Goal: Task Accomplishment & Management: Use online tool/utility

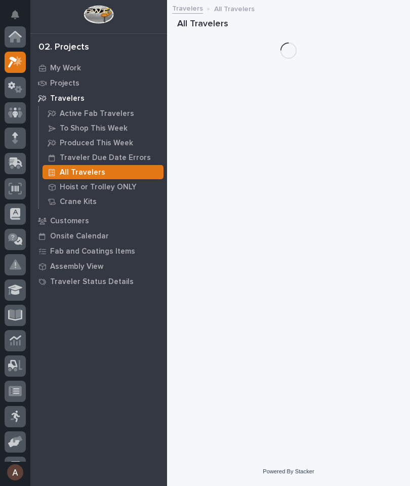
scroll to position [25, 0]
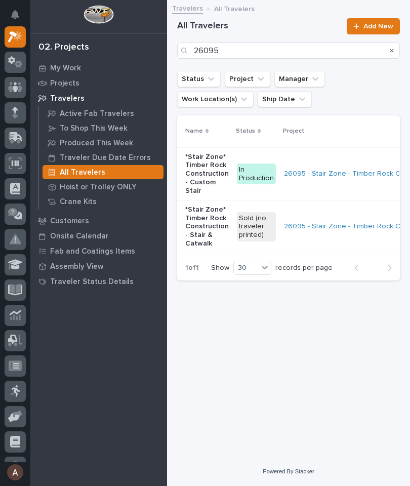
click at [19, 134] on icon at bounding box center [15, 138] width 15 height 12
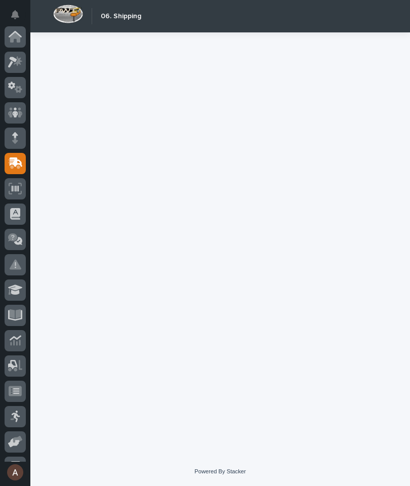
scroll to position [121, 0]
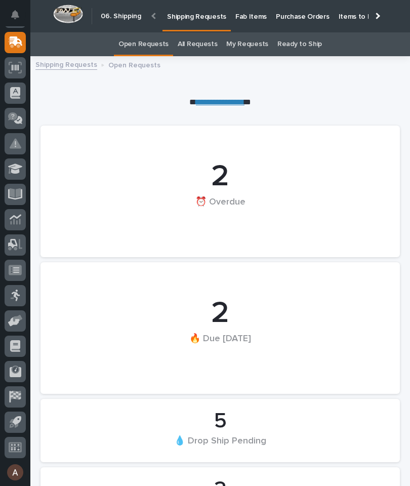
click at [246, 15] on p "Fab Items" at bounding box center [250, 10] width 31 height 21
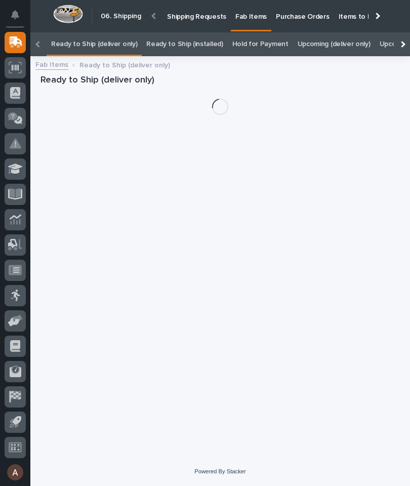
scroll to position [32, 0]
click at [404, 41] on div at bounding box center [402, 44] width 7 height 7
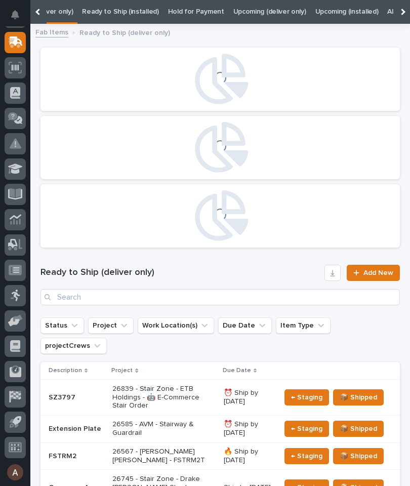
scroll to position [0, 0]
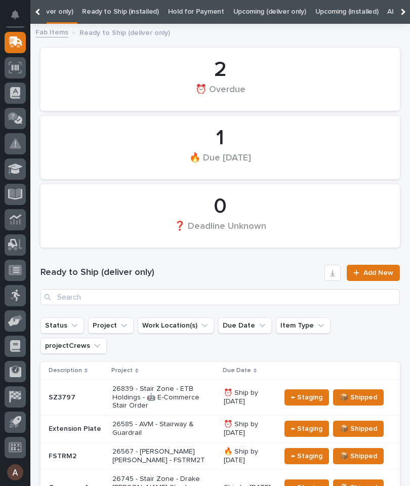
click at [407, 13] on div at bounding box center [402, 12] width 16 height 24
click at [250, 13] on link "All" at bounding box center [253, 12] width 7 height 24
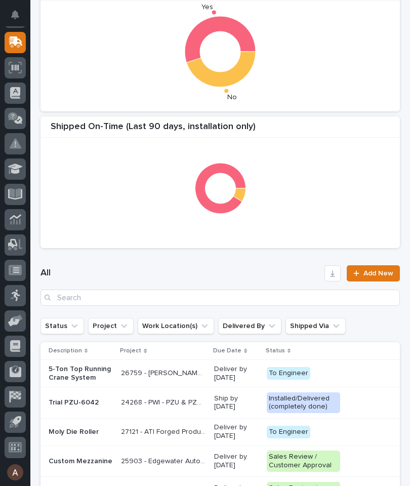
scroll to position [237, 0]
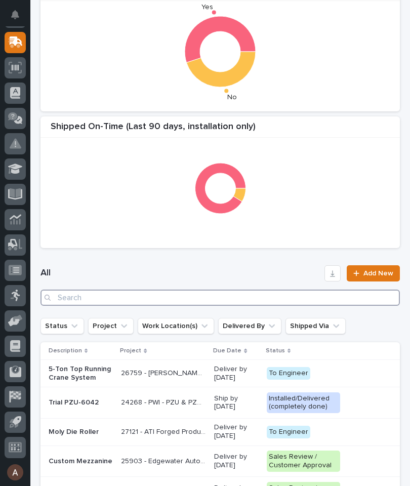
click at [223, 298] on input "Search" at bounding box center [221, 298] width 360 height 16
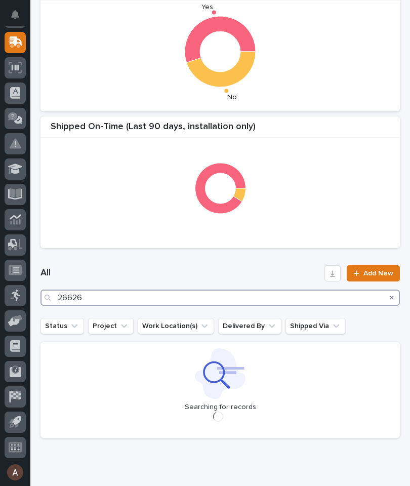
type input "26626"
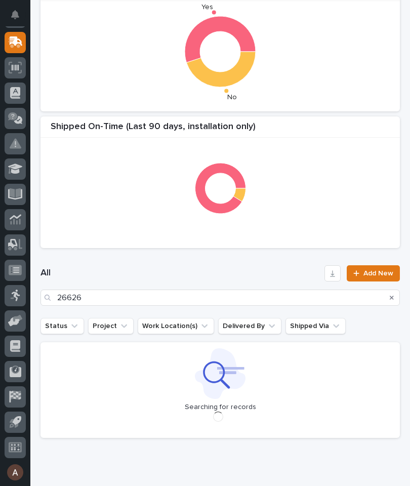
click at [277, 260] on div "All 26626 Add New" at bounding box center [221, 285] width 360 height 65
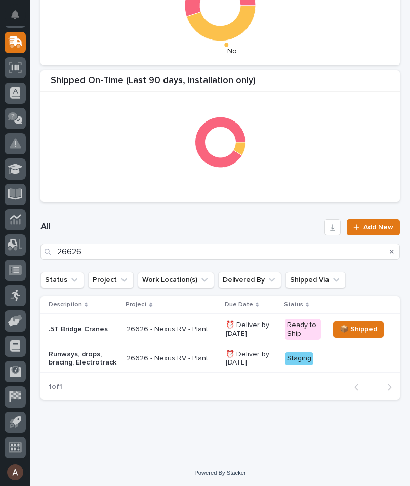
scroll to position [282, 0]
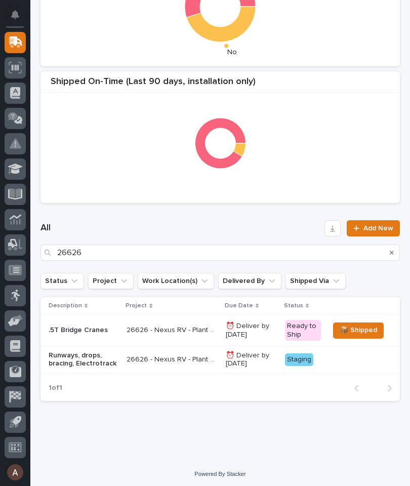
click at [91, 363] on p "Runways, drops, bracing, Electrotrack" at bounding box center [84, 359] width 70 height 17
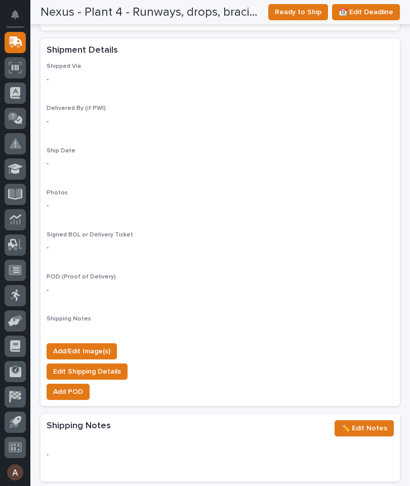
click at [103, 344] on button "Add/Edit Image(s)" at bounding box center [82, 351] width 70 height 16
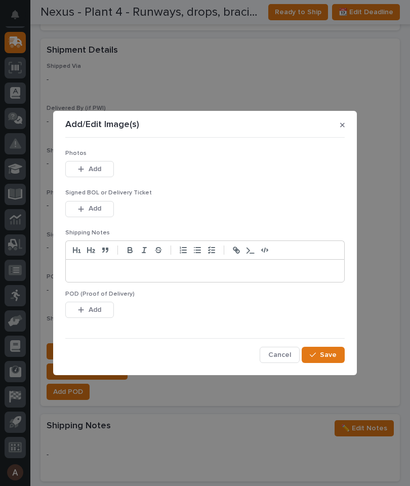
click at [104, 165] on button "Add" at bounding box center [89, 169] width 49 height 16
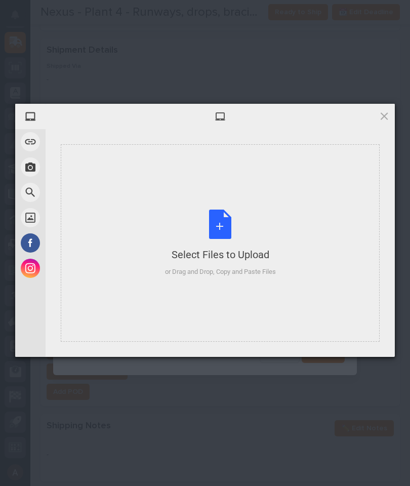
click at [267, 170] on div "Select Files to Upload or Drag and Drop, Copy and Paste Files" at bounding box center [220, 242] width 319 height 197
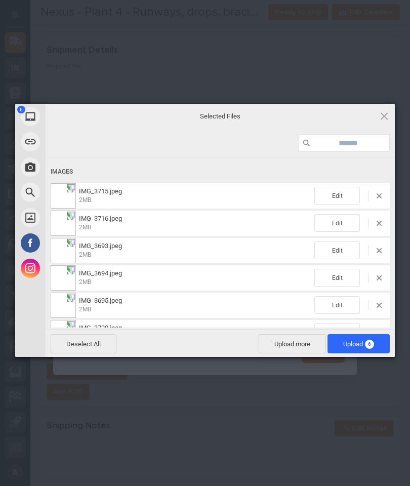
click at [371, 348] on span "Upload 6" at bounding box center [359, 343] width 62 height 19
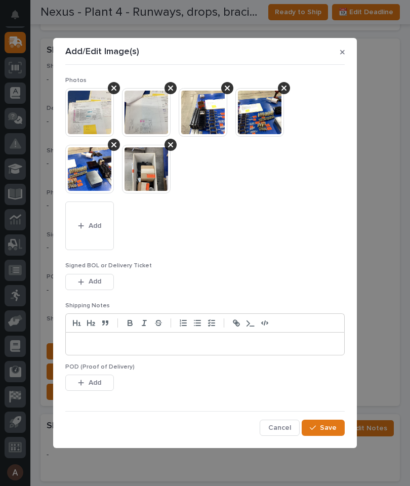
click at [333, 423] on span "Save" at bounding box center [328, 427] width 17 height 9
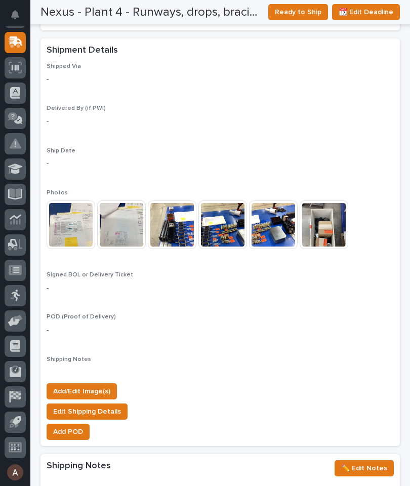
click at [300, 16] on span "Ready to Ship" at bounding box center [298, 12] width 47 height 12
